Goal: Download file/media

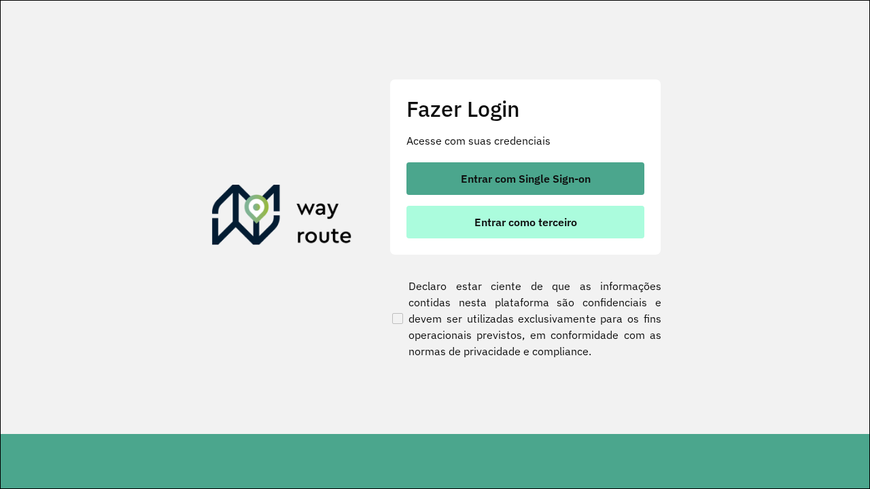
click at [525, 222] on span "Entrar como terceiro" at bounding box center [525, 222] width 103 height 11
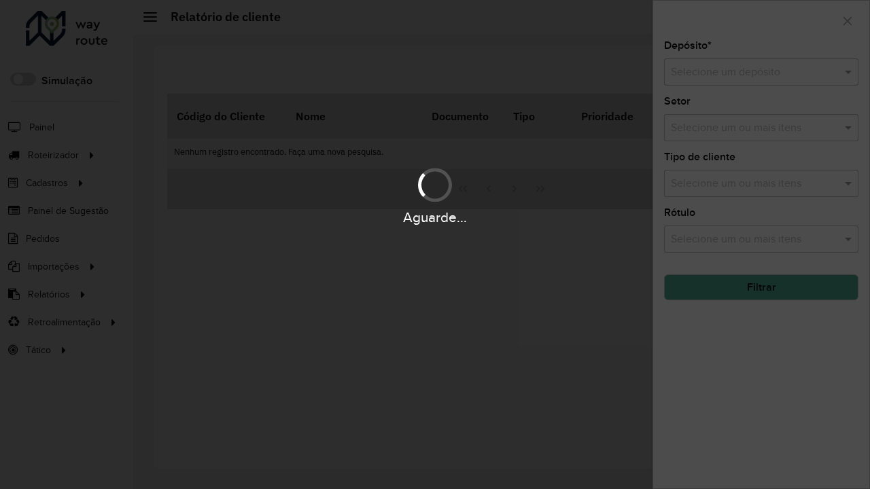
click at [748, 72] on input "text" at bounding box center [748, 73] width 154 height 16
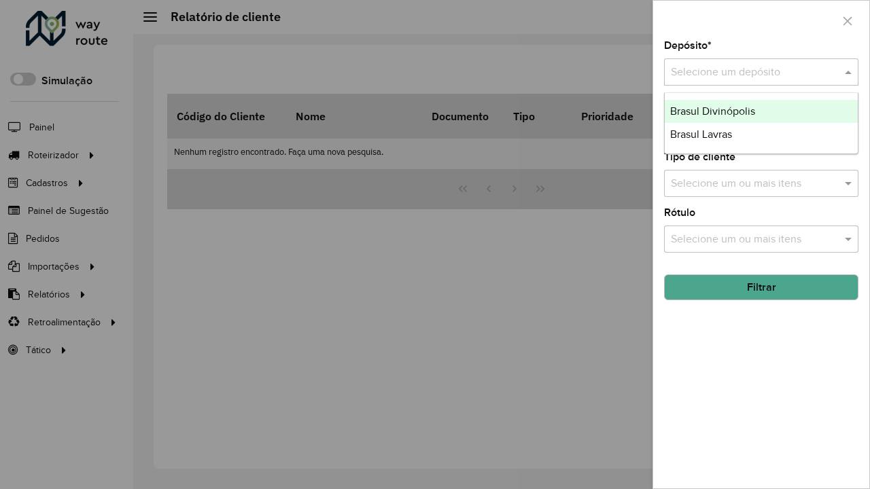
click at [761, 111] on div "Brasul Divinópolis" at bounding box center [761, 111] width 193 height 23
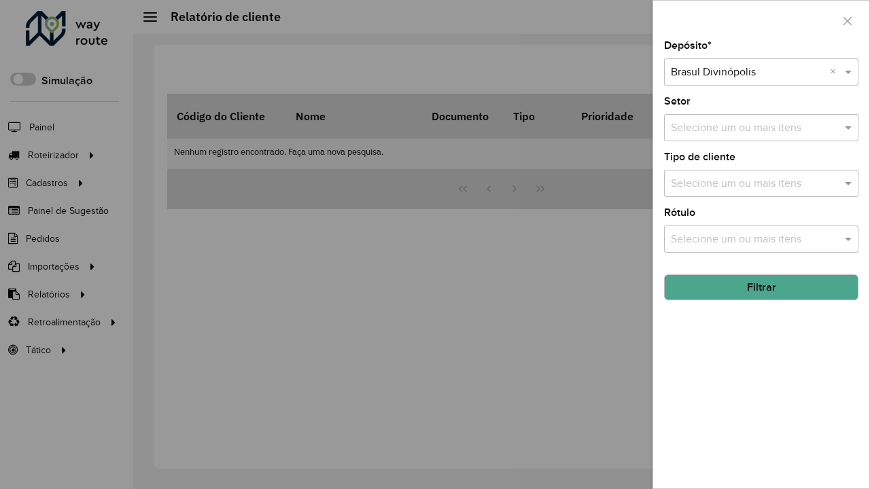
click at [761, 288] on button "Filtrar" at bounding box center [761, 288] width 194 height 26
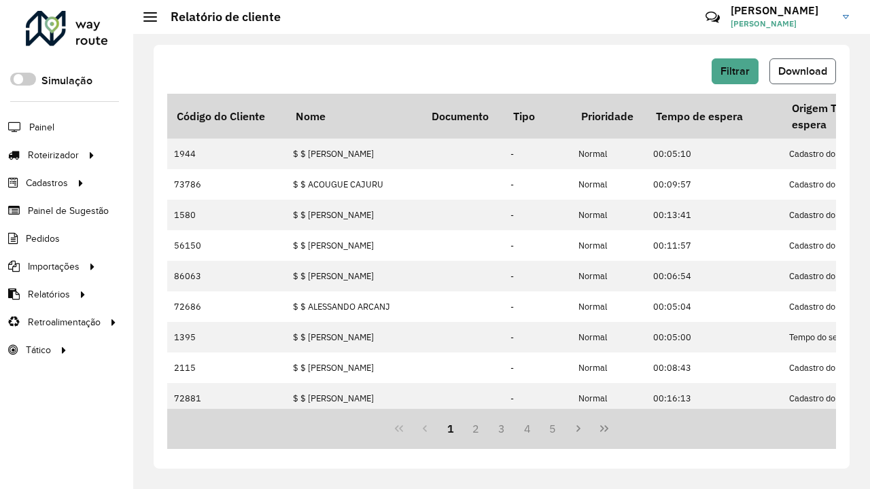
click at [803, 71] on span "Download" at bounding box center [802, 71] width 49 height 12
